Goal: Task Accomplishment & Management: Complete application form

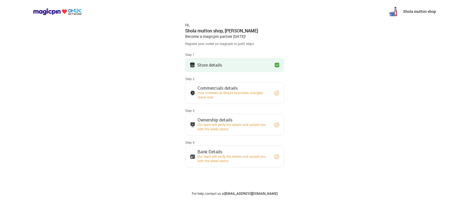
click at [258, 96] on div "Your commercial details have been changed, check now" at bounding box center [232, 95] width 71 height 9
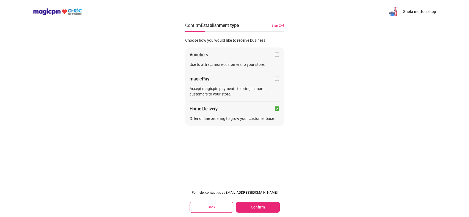
click at [261, 205] on button "Confirm" at bounding box center [257, 207] width 43 height 11
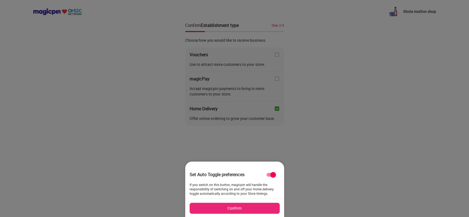
click at [261, 205] on button "Confirm" at bounding box center [234, 208] width 90 height 11
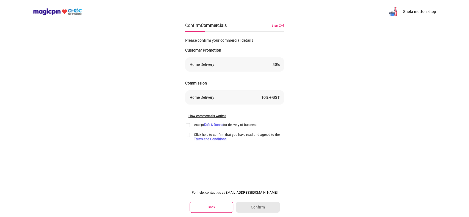
click at [187, 124] on img at bounding box center [187, 124] width 5 height 5
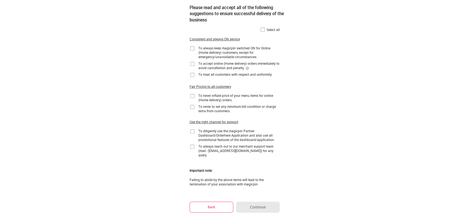
click at [264, 29] on img at bounding box center [262, 29] width 5 height 5
click at [265, 205] on button "Continue" at bounding box center [257, 207] width 43 height 11
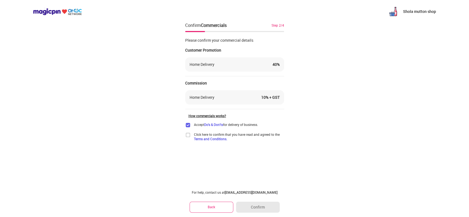
click at [186, 134] on img at bounding box center [187, 134] width 5 height 5
click at [260, 208] on button "Confirm" at bounding box center [257, 207] width 43 height 11
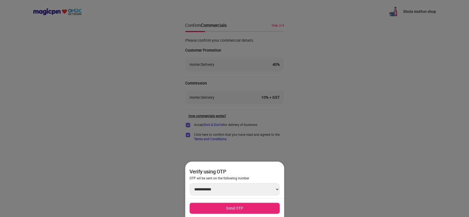
click at [328, 139] on div at bounding box center [234, 108] width 469 height 217
